Goal: Obtain resource: Download file/media

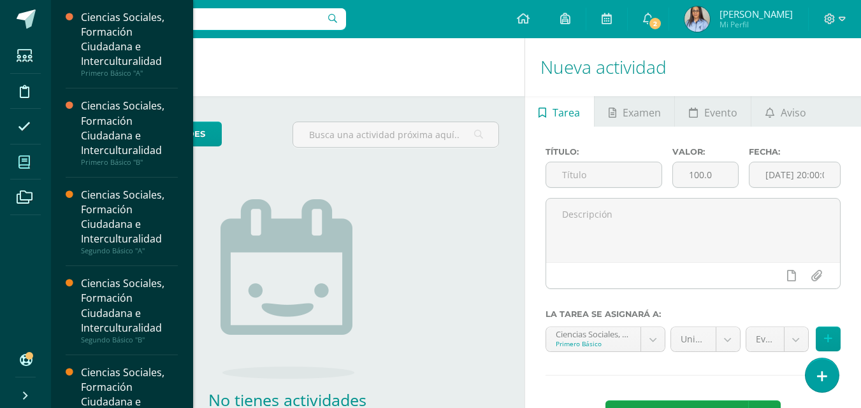
click at [23, 164] on icon at bounding box center [23, 162] width 11 height 13
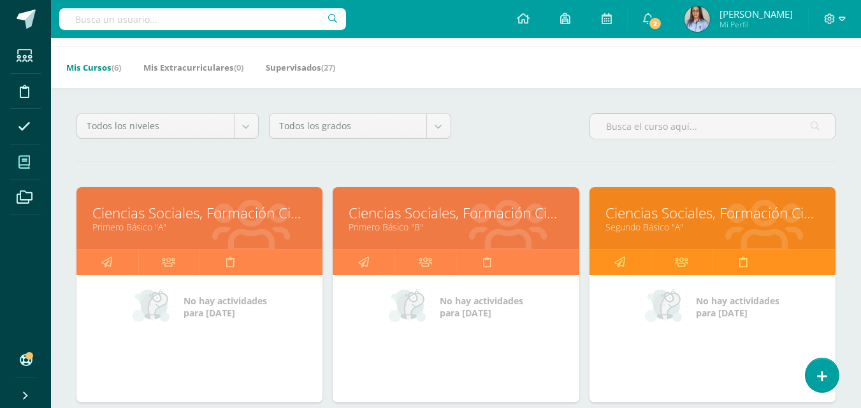
scroll to position [64, 0]
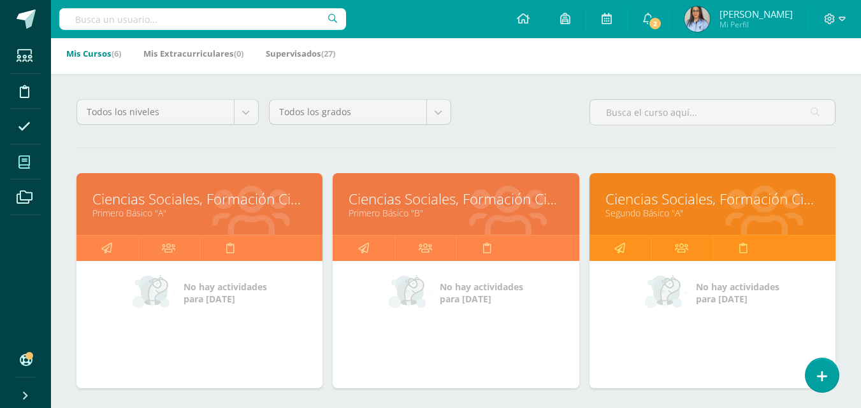
click at [189, 195] on link "Ciencias Sociales, Formación Ciudadana e Interculturalidad" at bounding box center [199, 199] width 214 height 20
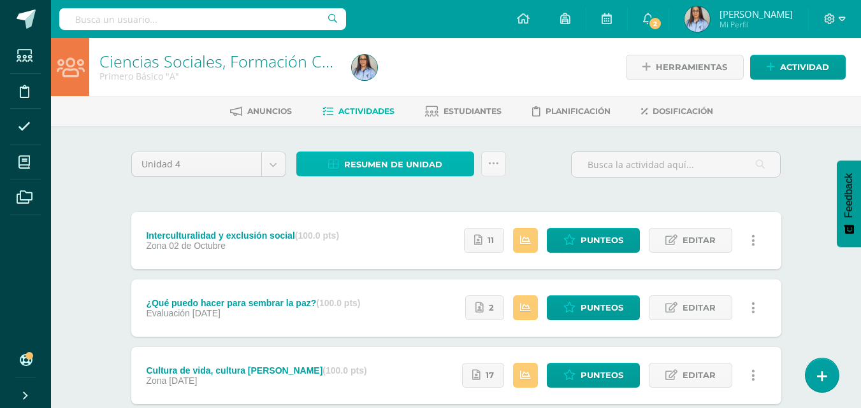
click at [369, 163] on span "Resumen de unidad" at bounding box center [393, 165] width 98 height 24
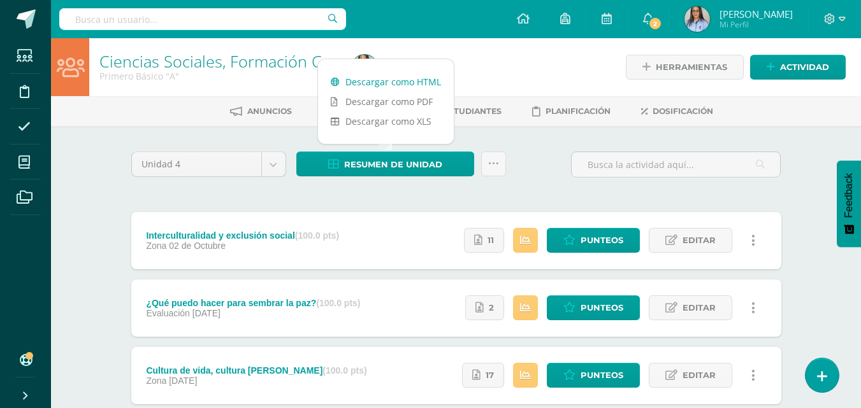
click at [389, 81] on link "Descargar como HTML" at bounding box center [386, 82] width 136 height 20
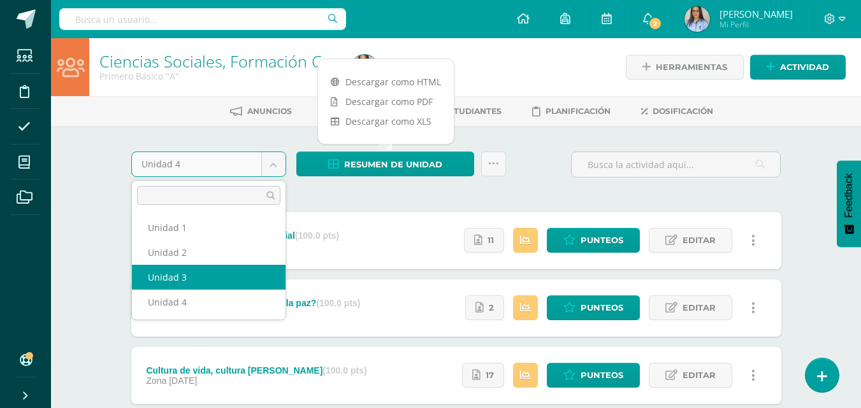
select select "Unidad 3"
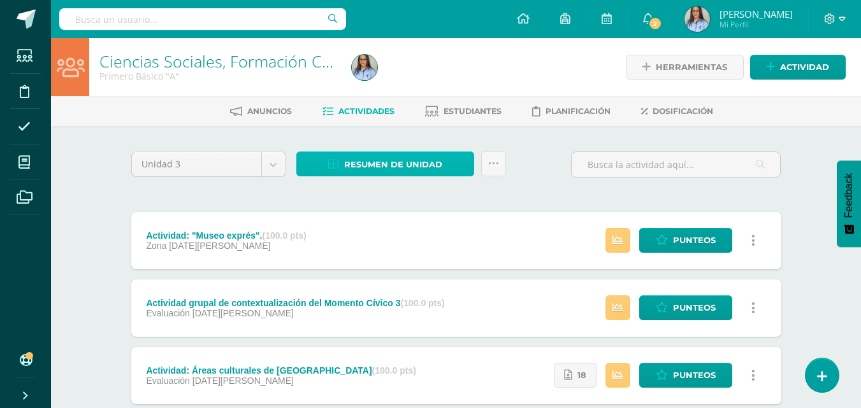
click at [373, 159] on span "Resumen de unidad" at bounding box center [393, 165] width 98 height 24
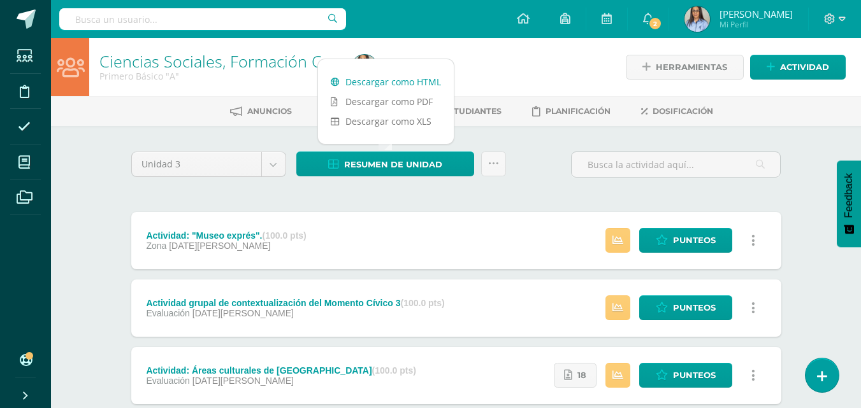
click at [390, 79] on link "Descargar como HTML" at bounding box center [386, 82] width 136 height 20
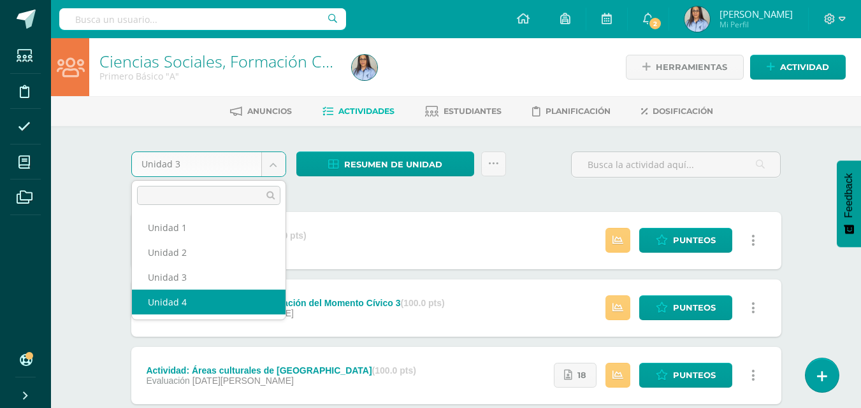
select select "Unidad 4"
